Goal: Transaction & Acquisition: Purchase product/service

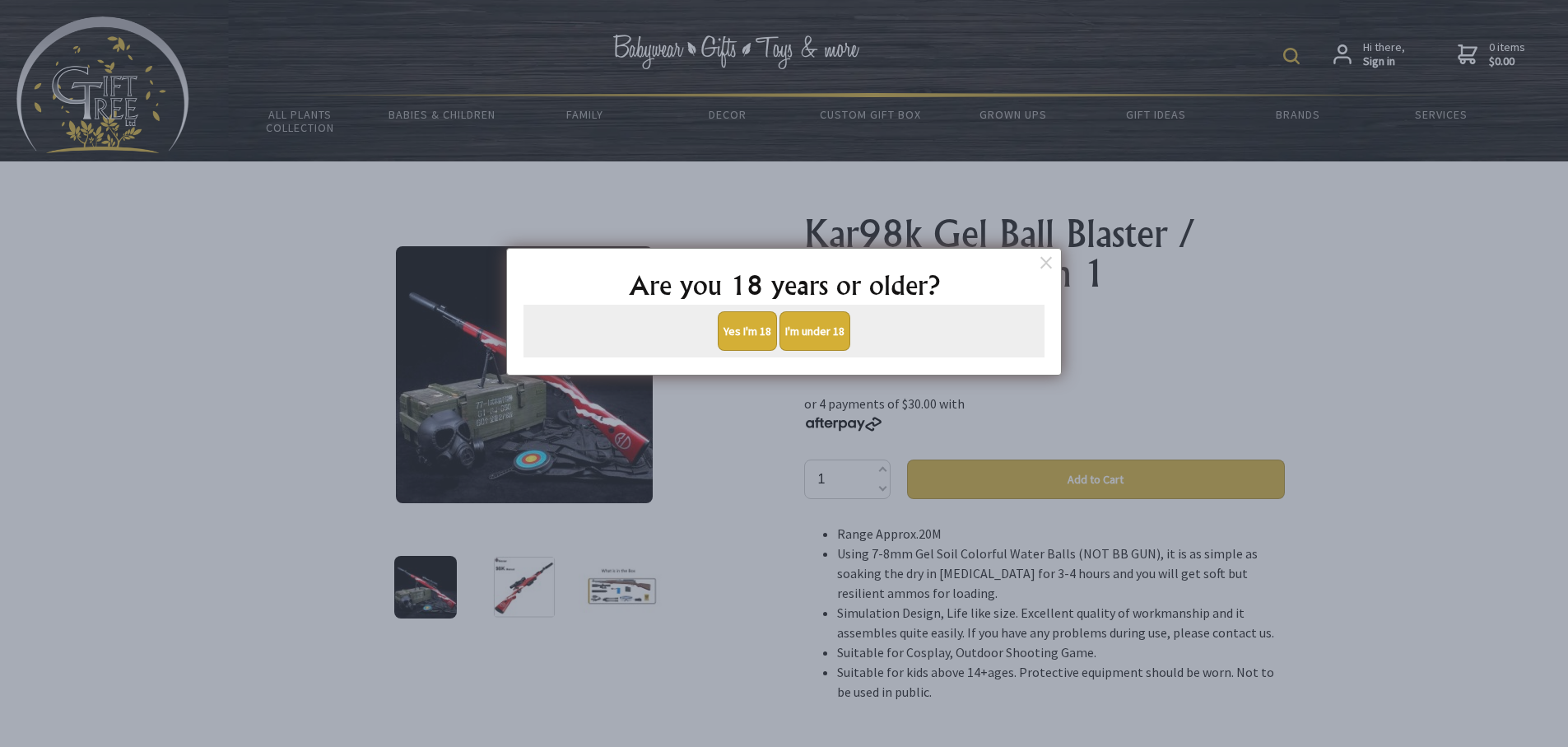
click at [736, 330] on button "Yes I'm 18" at bounding box center [747, 331] width 59 height 39
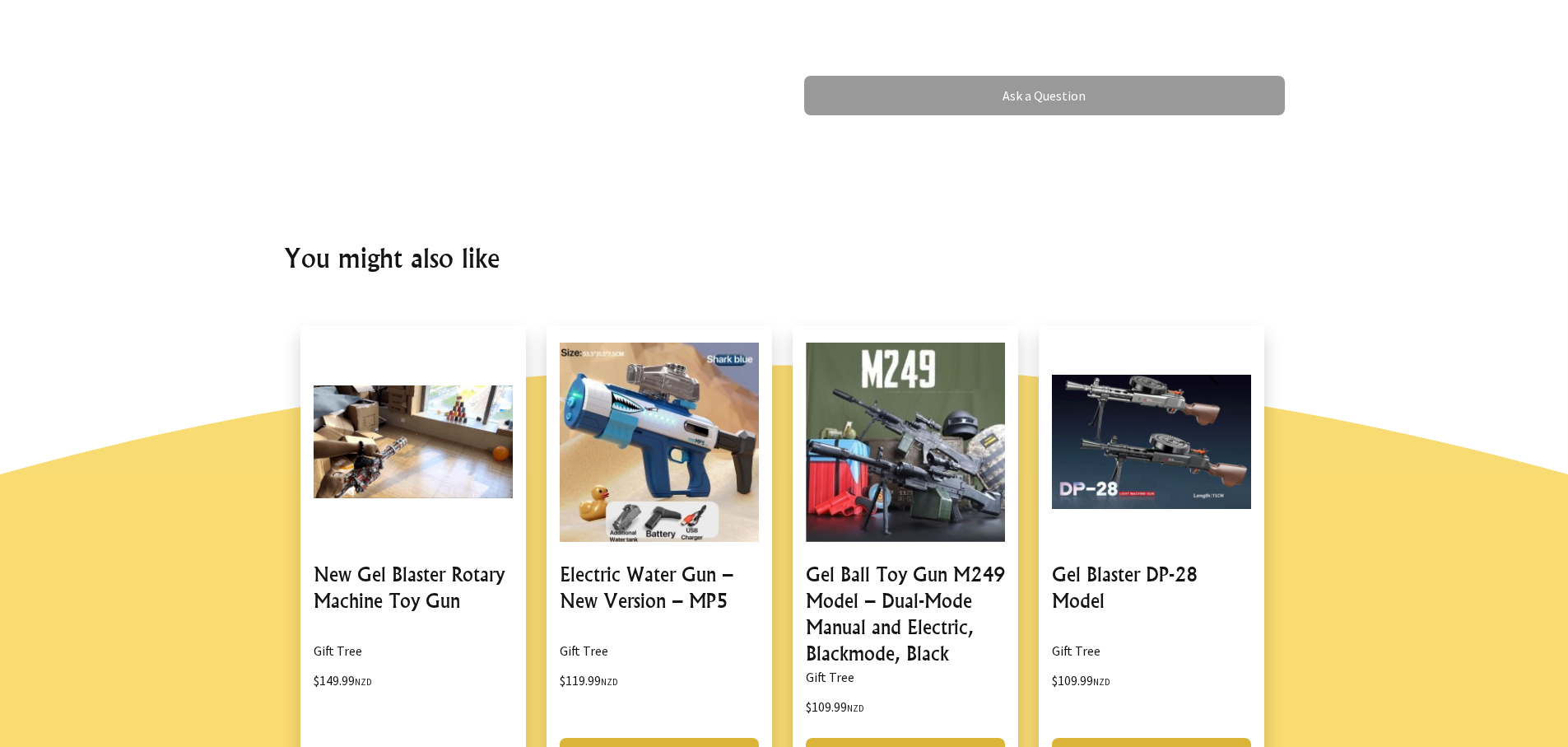
scroll to position [1072, 0]
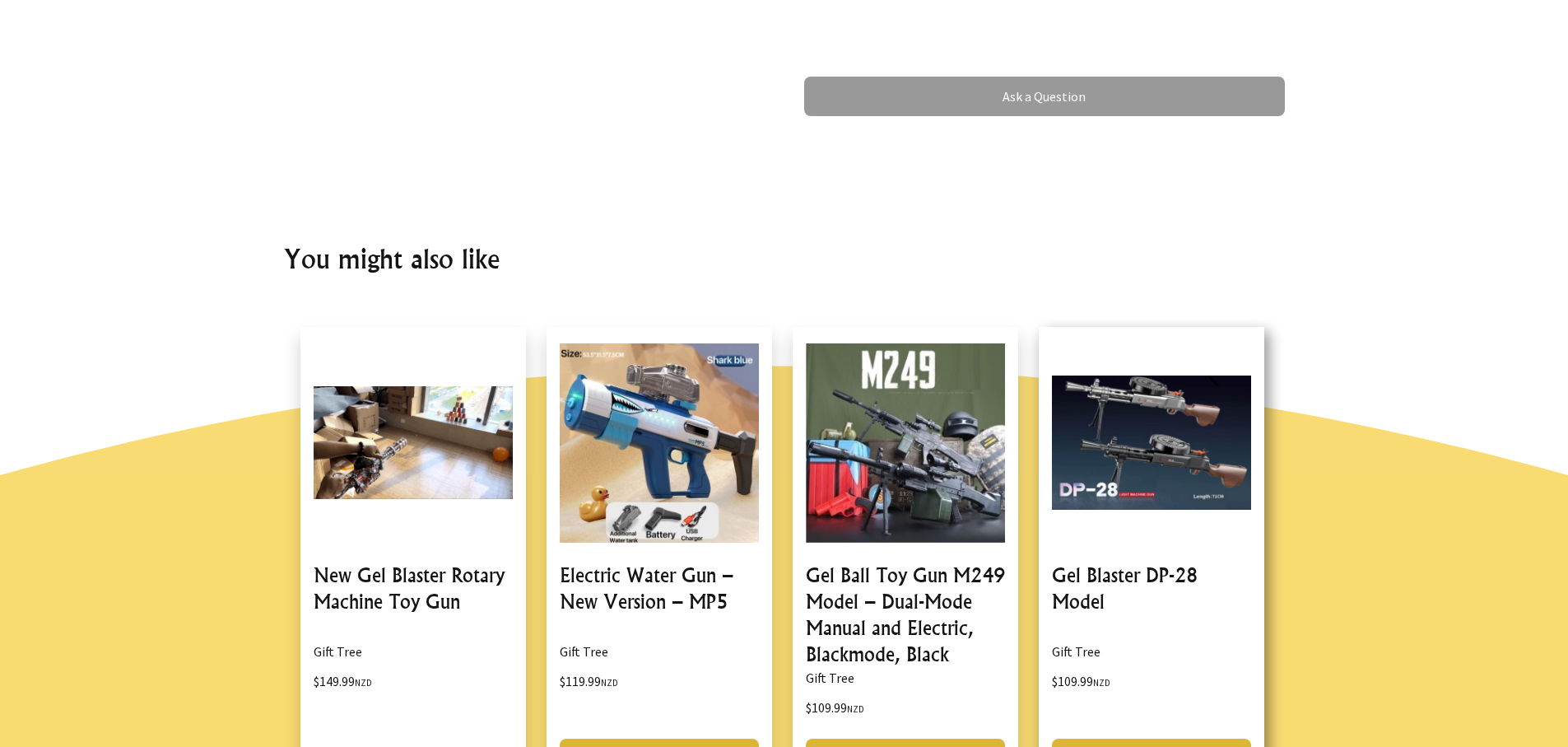
click at [1107, 389] on link at bounding box center [1151, 556] width 226 height 458
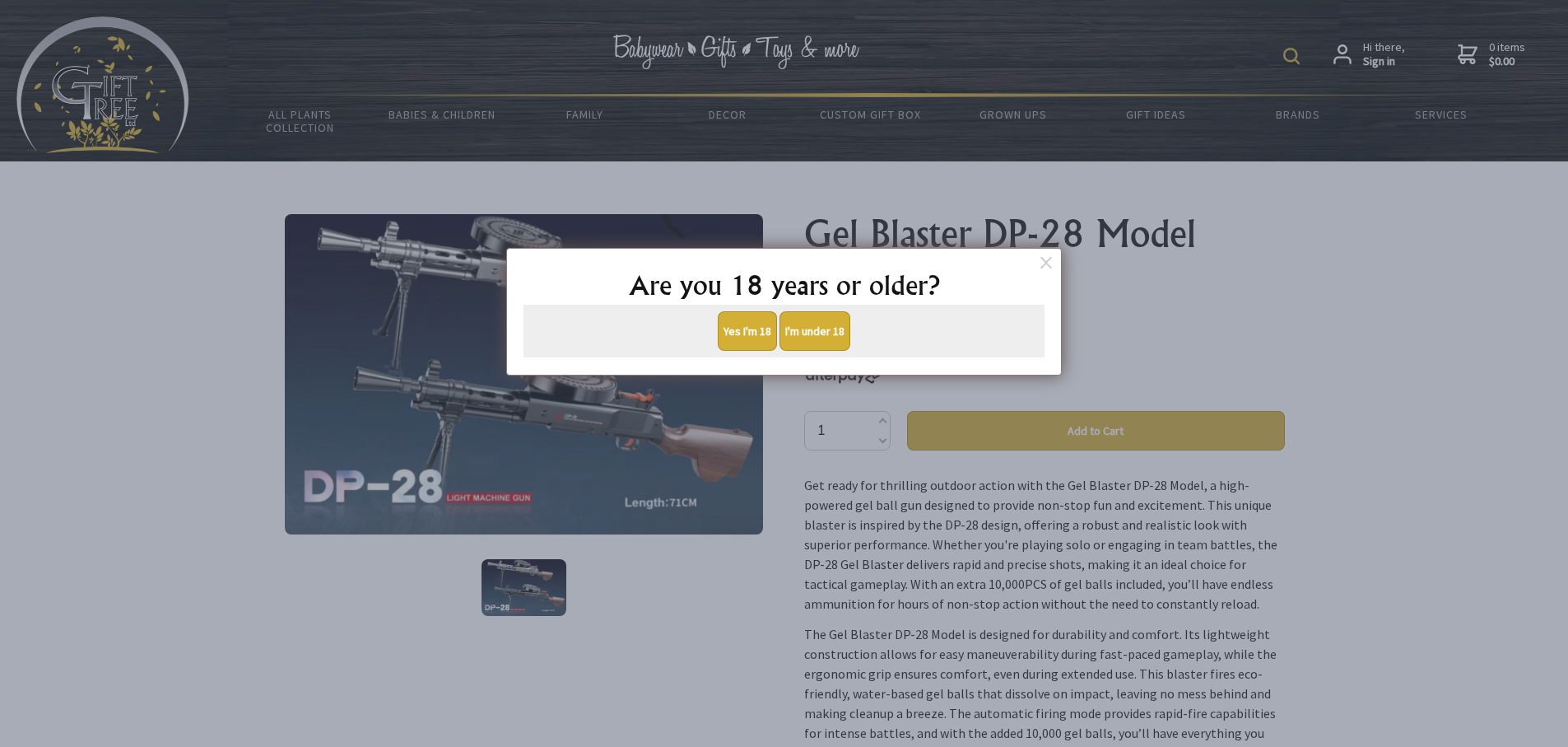
click at [742, 325] on button "Yes I'm 18" at bounding box center [747, 331] width 59 height 39
